Goal: Task Accomplishment & Management: Use online tool/utility

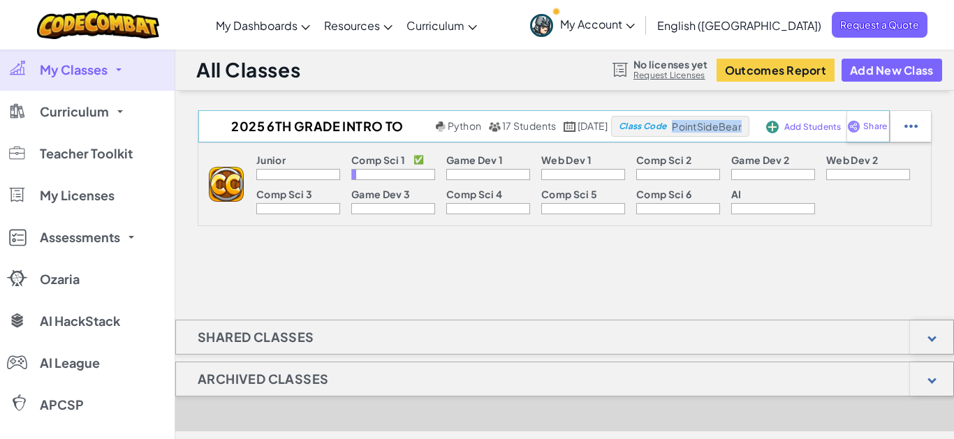
drag, startPoint x: 682, startPoint y: 127, endPoint x: 751, endPoint y: 132, distance: 69.3
click at [749, 132] on div "Class Code PointSideBear" at bounding box center [680, 126] width 138 height 21
copy span "PointSideBear"
click at [635, 18] on span "My Account" at bounding box center [597, 24] width 75 height 15
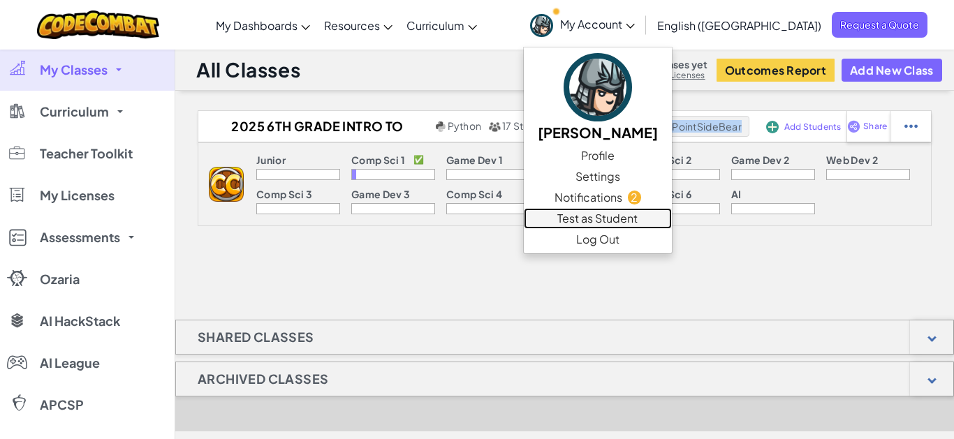
click at [648, 226] on link "Test as Student" at bounding box center [598, 218] width 148 height 21
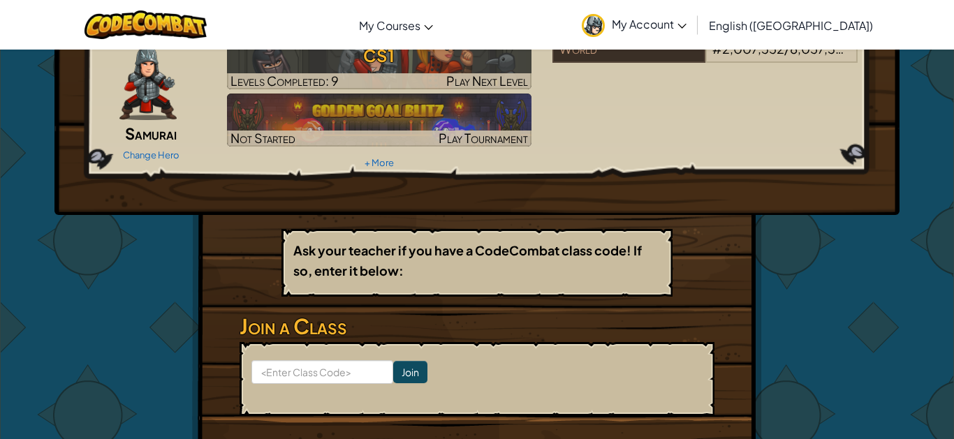
scroll to position [142, 0]
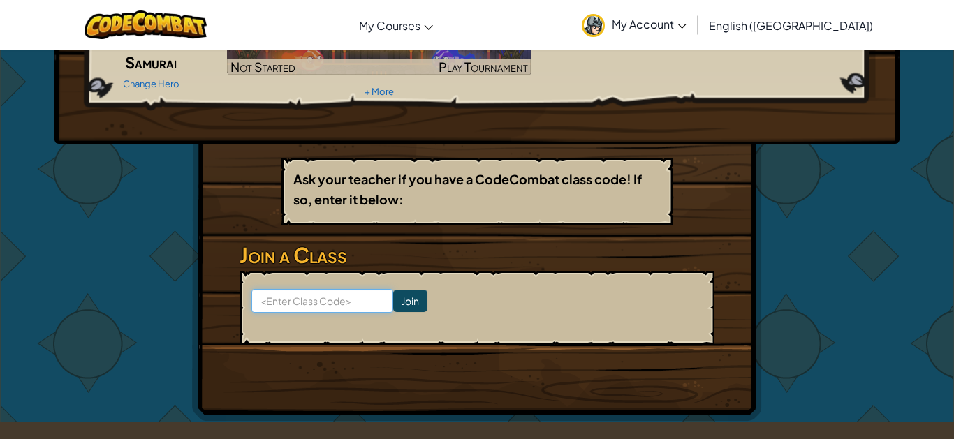
click at [348, 307] on input at bounding box center [322, 301] width 142 height 24
paste input "PointSideBear"
type input "PointSideBear"
click at [427, 300] on input "Join" at bounding box center [410, 301] width 34 height 22
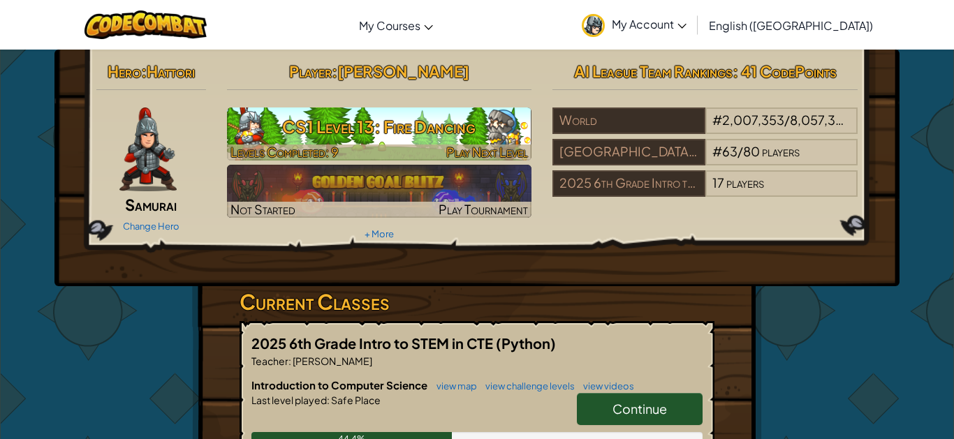
click at [254, 127] on h3 "CS1 Level 13: Fire Dancing" at bounding box center [379, 126] width 305 height 31
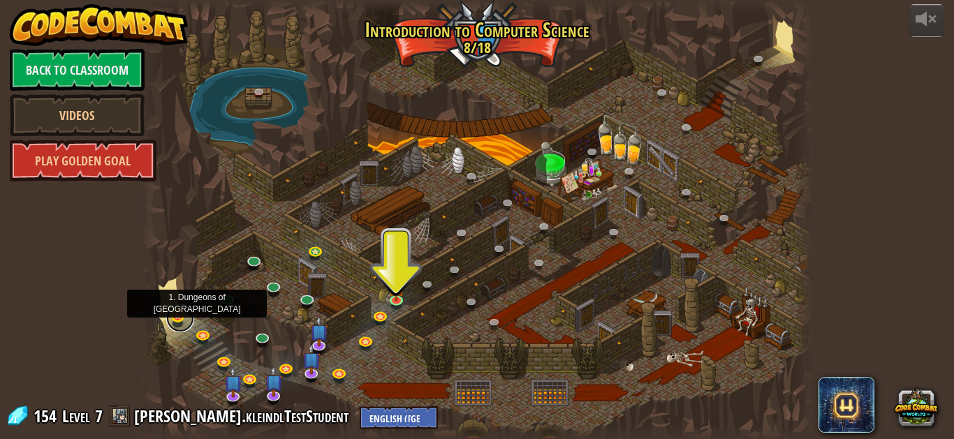
click at [176, 318] on link at bounding box center [180, 318] width 28 height 28
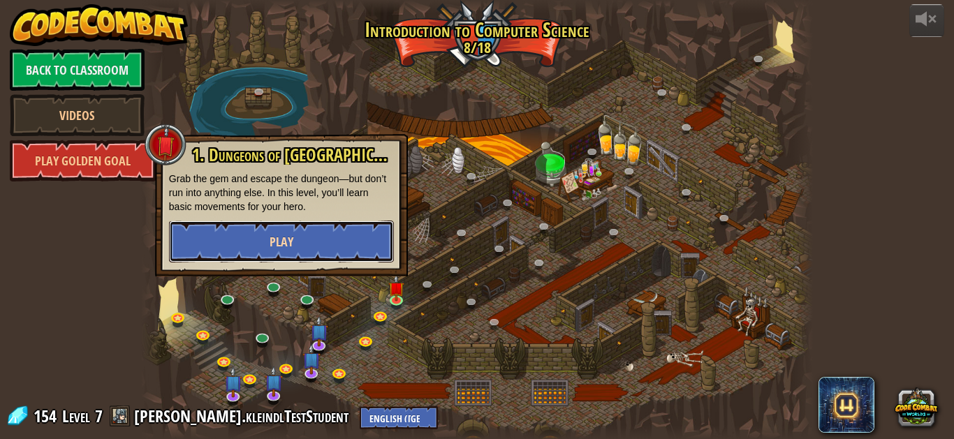
click at [223, 244] on button "Play" at bounding box center [281, 242] width 225 height 42
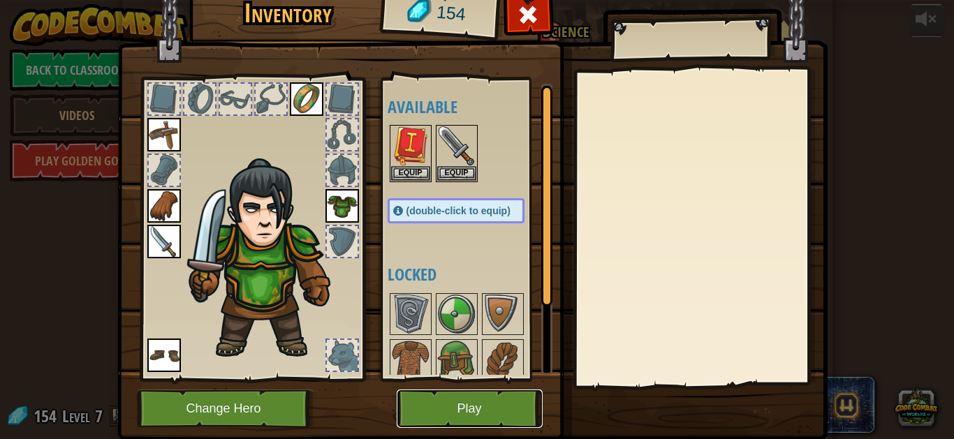
click at [455, 411] on button "Play" at bounding box center [470, 409] width 146 height 38
